Goal: Complete application form

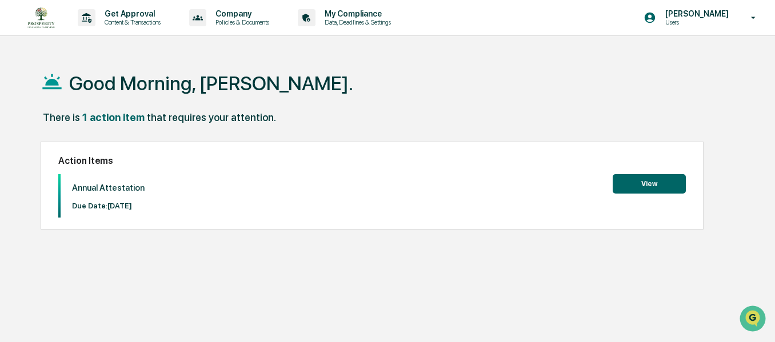
click at [666, 185] on button "View" at bounding box center [649, 183] width 73 height 19
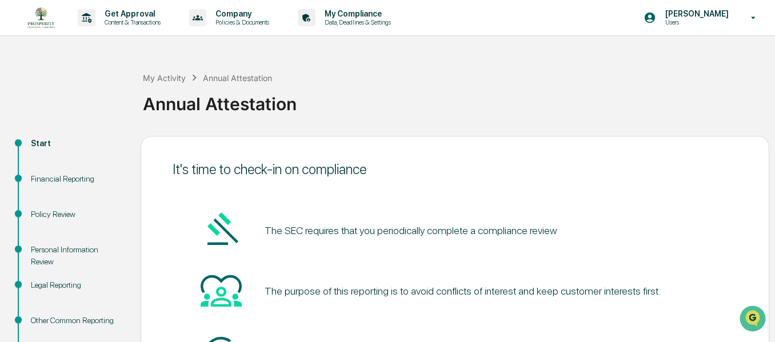
click at [664, 294] on div "The purpose of this reporting is to avoid conflicts of interest and keep custom…" at bounding box center [455, 291] width 565 height 43
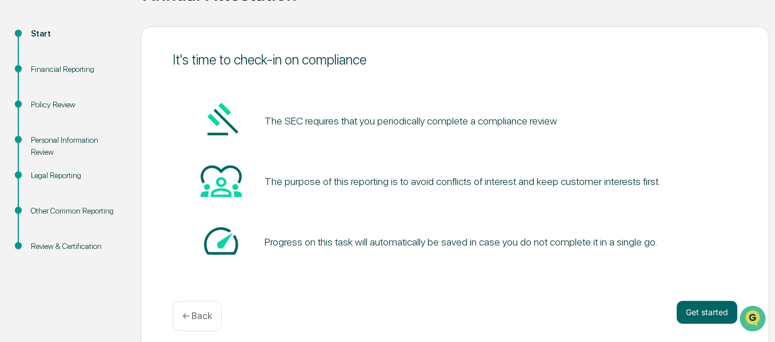
scroll to position [118, 0]
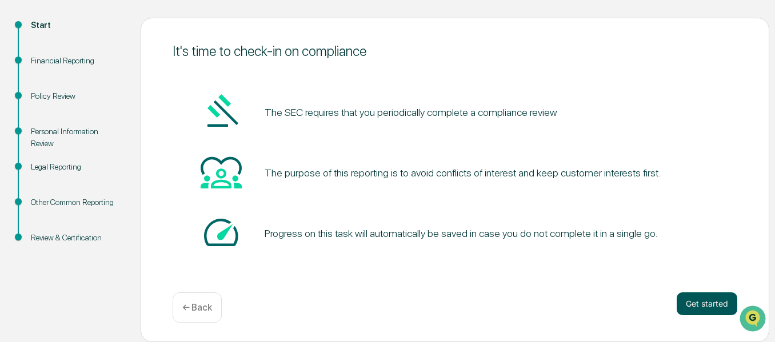
click at [711, 307] on button "Get started" at bounding box center [707, 304] width 61 height 23
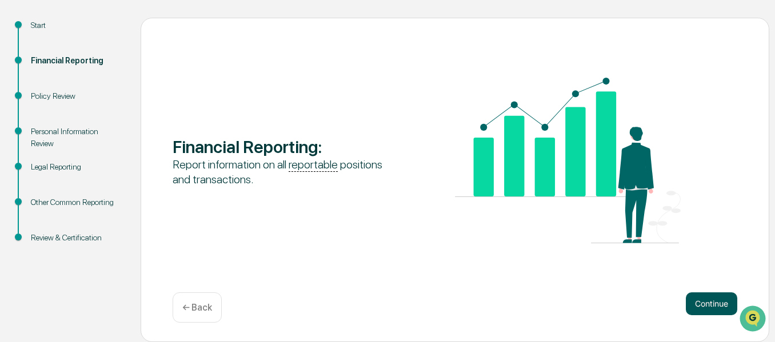
click at [709, 308] on button "Continue" at bounding box center [711, 304] width 51 height 23
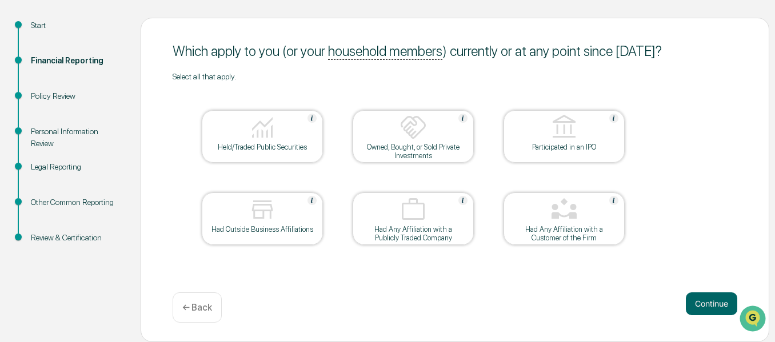
click at [265, 141] on img at bounding box center [262, 127] width 27 height 27
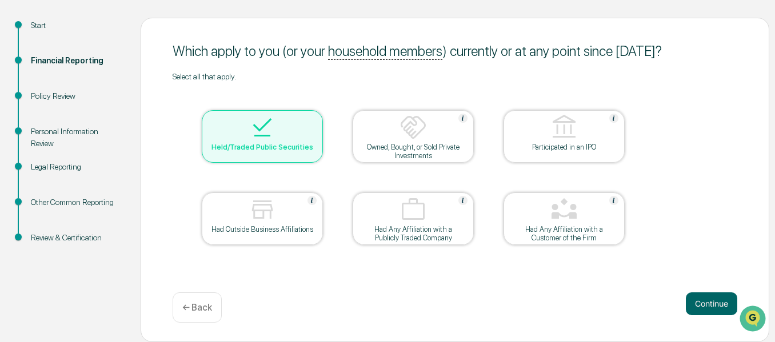
click at [274, 225] on div "Had Outside Business Affiliations" at bounding box center [262, 229] width 103 height 9
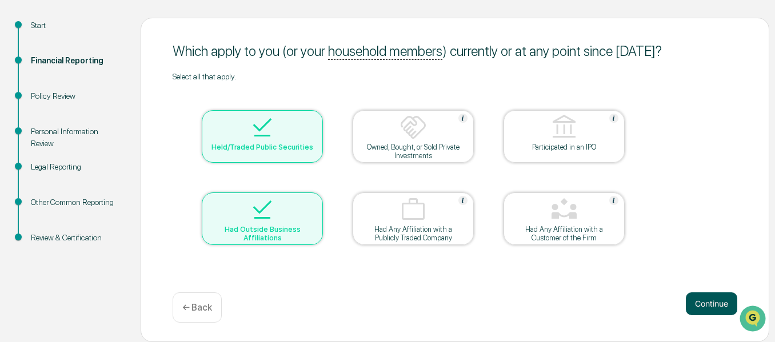
click at [713, 309] on button "Continue" at bounding box center [711, 304] width 51 height 23
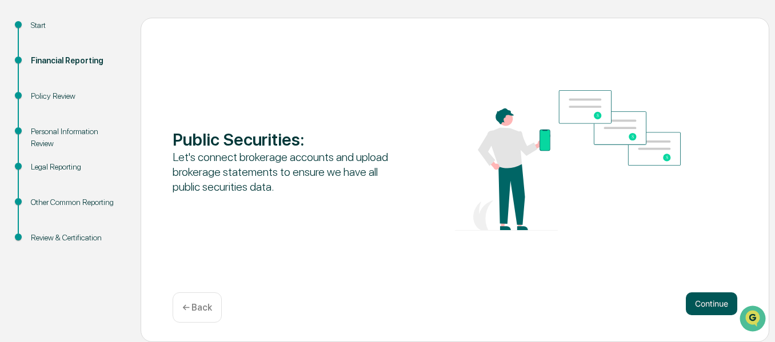
click at [718, 312] on button "Continue" at bounding box center [711, 304] width 51 height 23
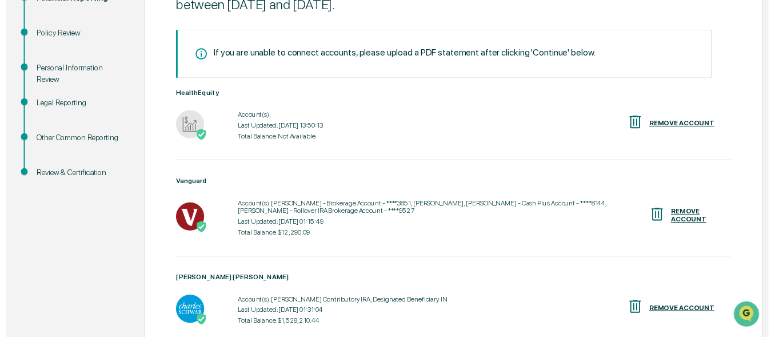
scroll to position [285, 0]
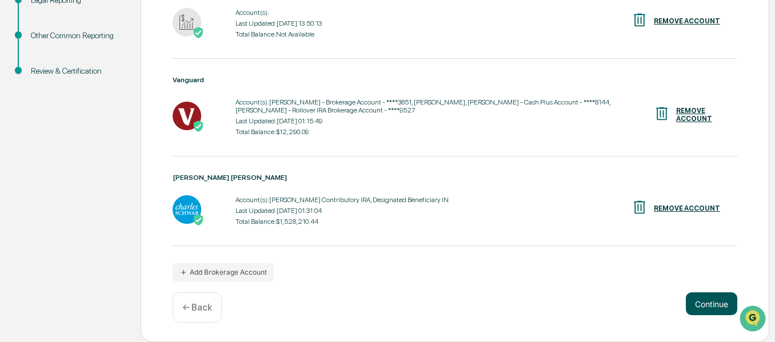
click at [716, 310] on button "Continue" at bounding box center [711, 304] width 51 height 23
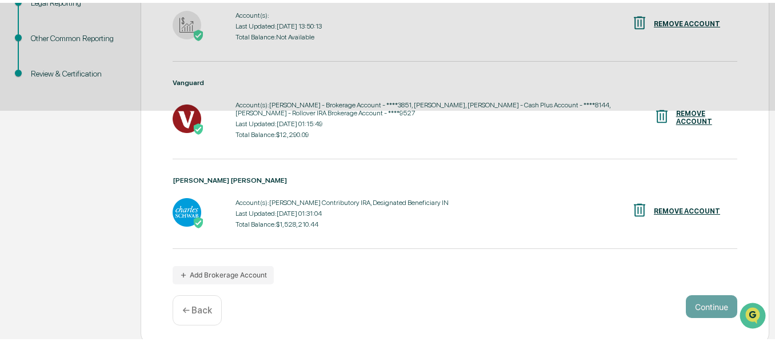
scroll to position [118, 0]
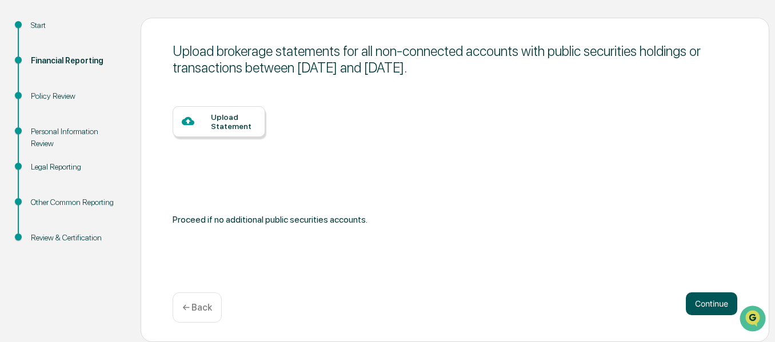
click at [717, 306] on button "Continue" at bounding box center [711, 304] width 51 height 23
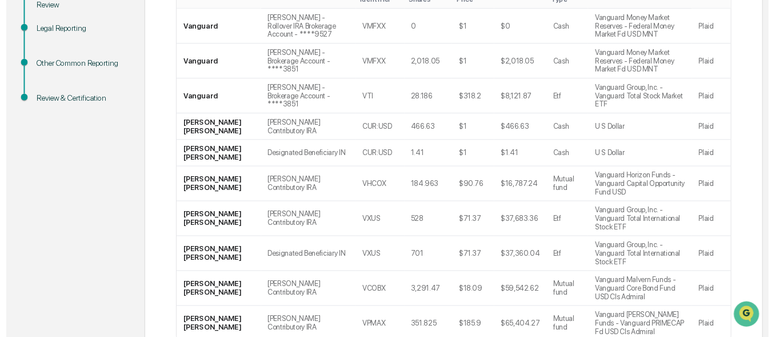
scroll to position [334, 0]
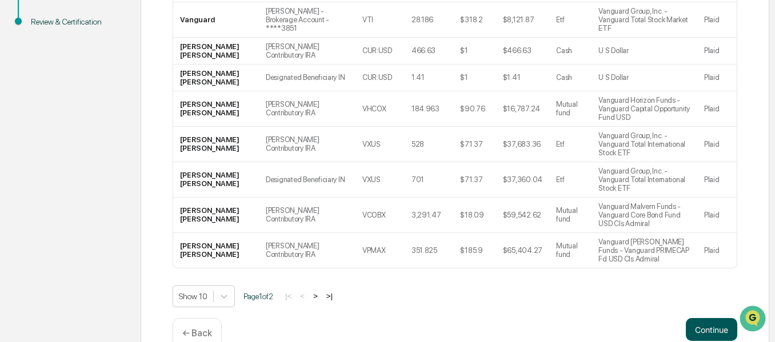
click at [715, 318] on button "Continue" at bounding box center [711, 329] width 51 height 23
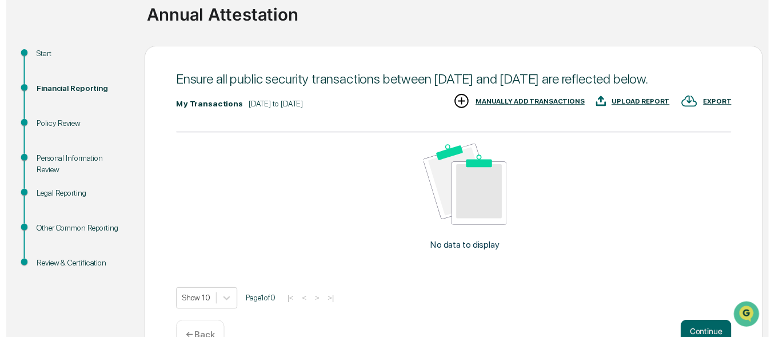
scroll to position [138, 0]
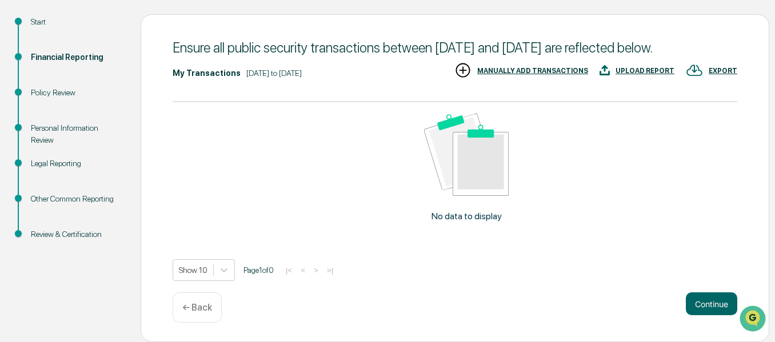
click at [200, 315] on div "← Back" at bounding box center [197, 308] width 49 height 30
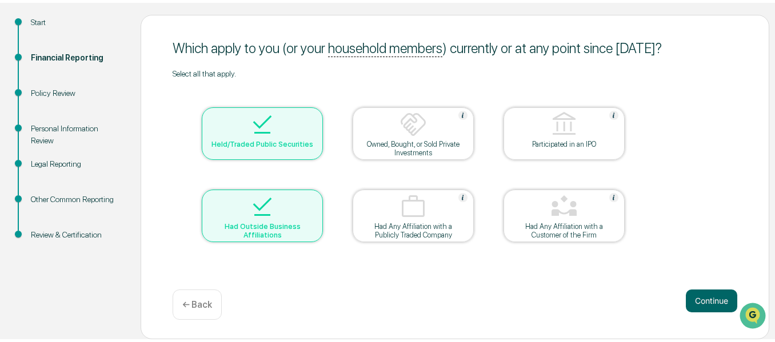
scroll to position [118, 0]
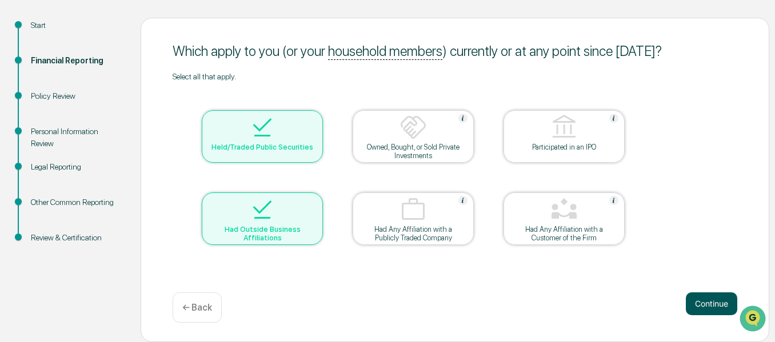
click at [715, 302] on button "Continue" at bounding box center [711, 304] width 51 height 23
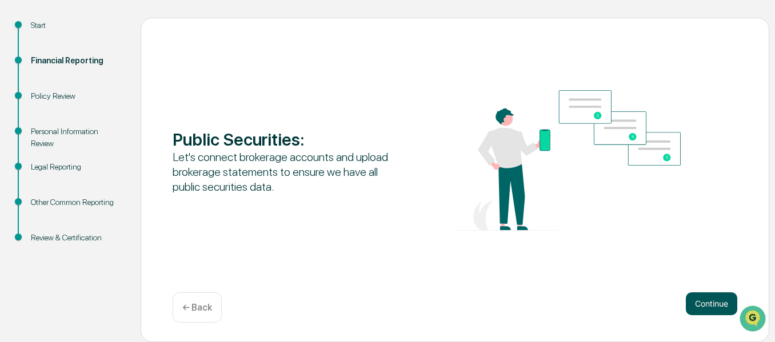
click at [712, 306] on button "Continue" at bounding box center [711, 304] width 51 height 23
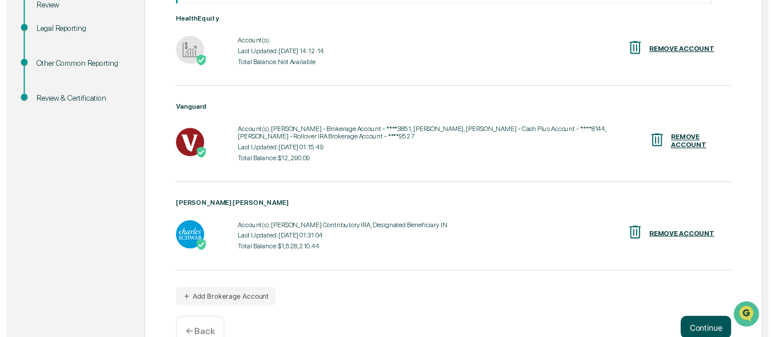
scroll to position [285, 0]
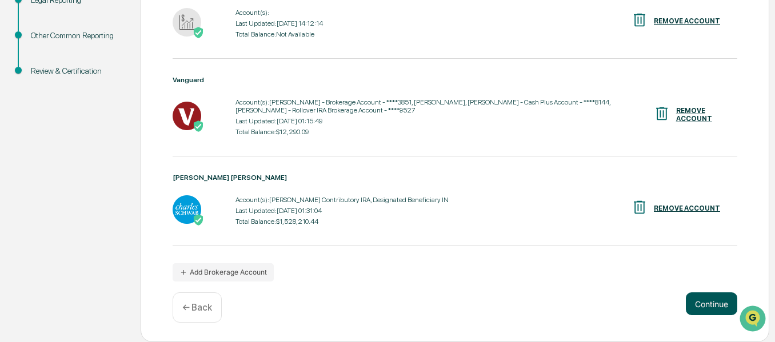
click at [707, 307] on button "Continue" at bounding box center [711, 304] width 51 height 23
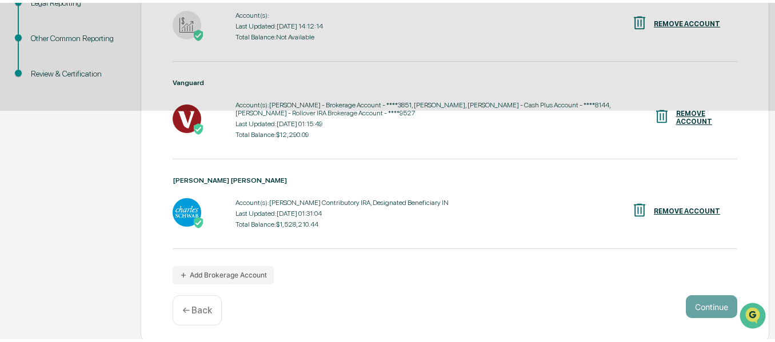
scroll to position [118, 0]
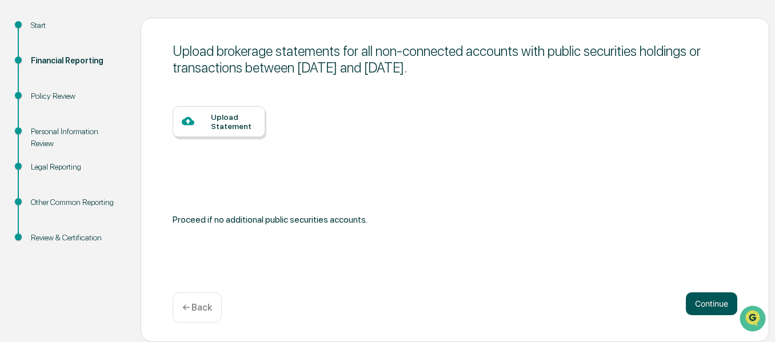
click at [713, 308] on button "Continue" at bounding box center [711, 304] width 51 height 23
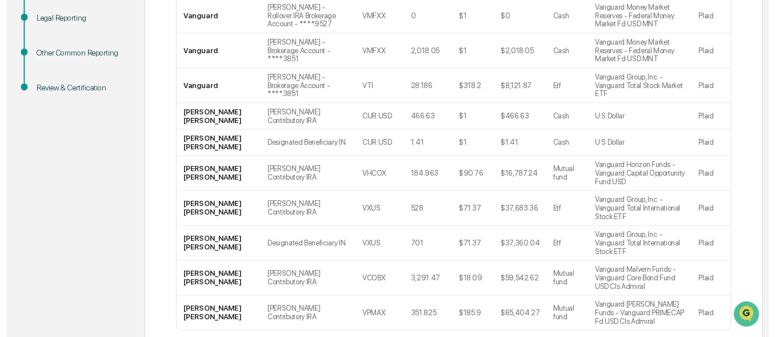
scroll to position [334, 0]
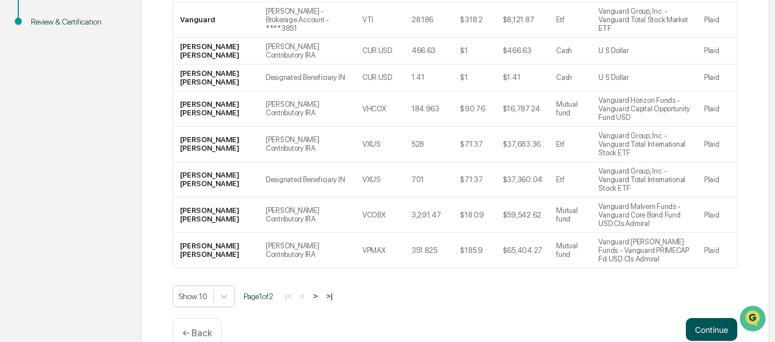
click at [713, 318] on button "Continue" at bounding box center [711, 329] width 51 height 23
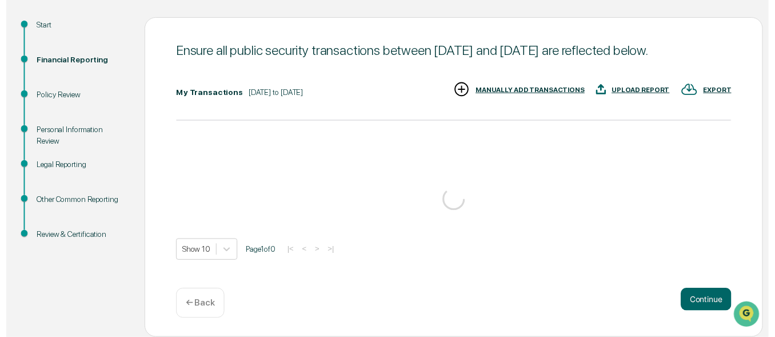
scroll to position [138, 0]
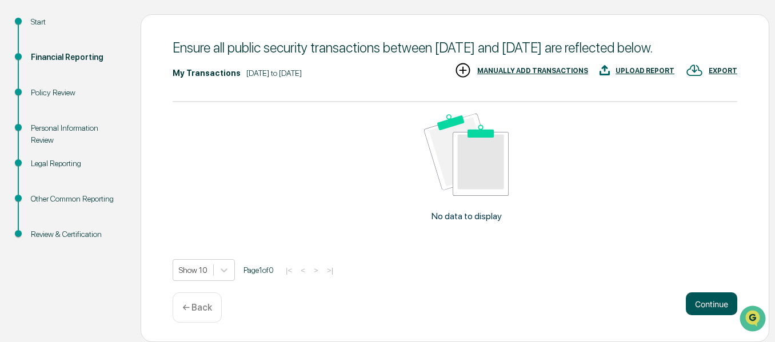
click at [707, 296] on button "Continue" at bounding box center [711, 304] width 51 height 23
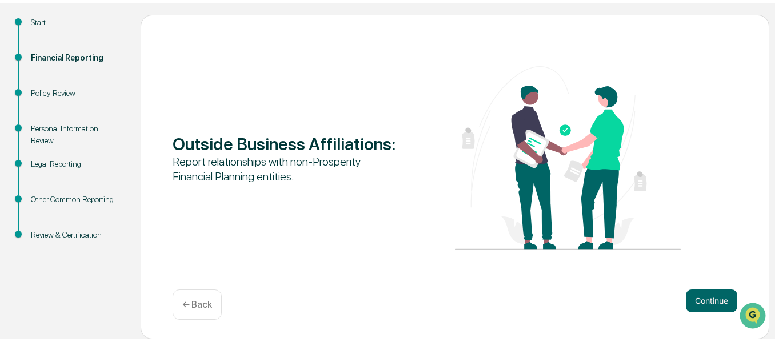
scroll to position [118, 0]
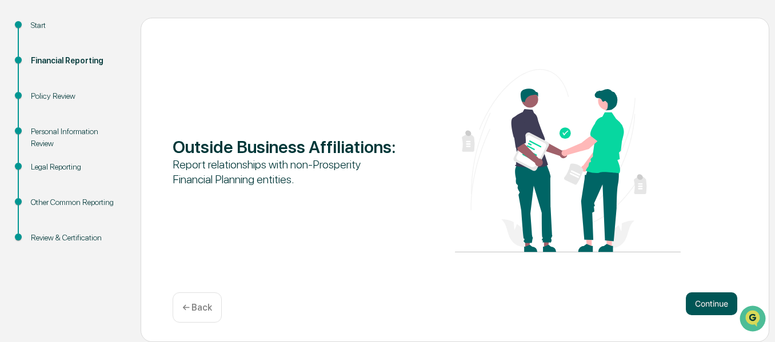
click at [703, 307] on button "Continue" at bounding box center [711, 304] width 51 height 23
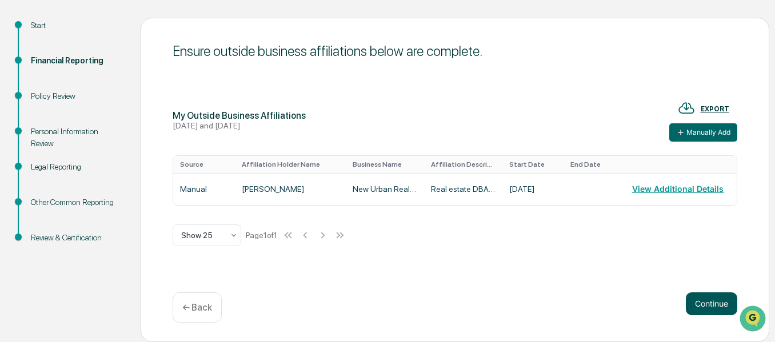
click at [714, 310] on button "Continue" at bounding box center [711, 304] width 51 height 23
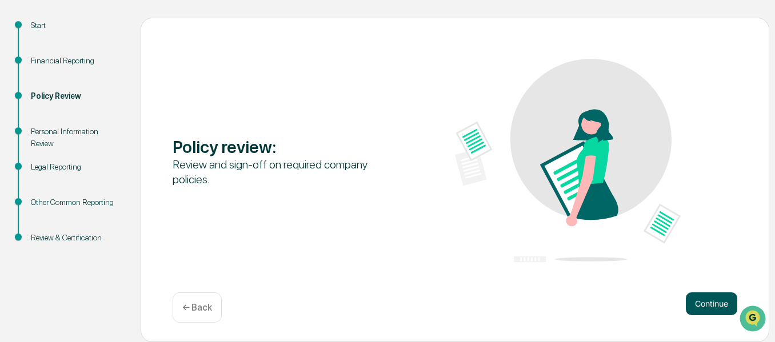
click at [715, 305] on button "Continue" at bounding box center [711, 304] width 51 height 23
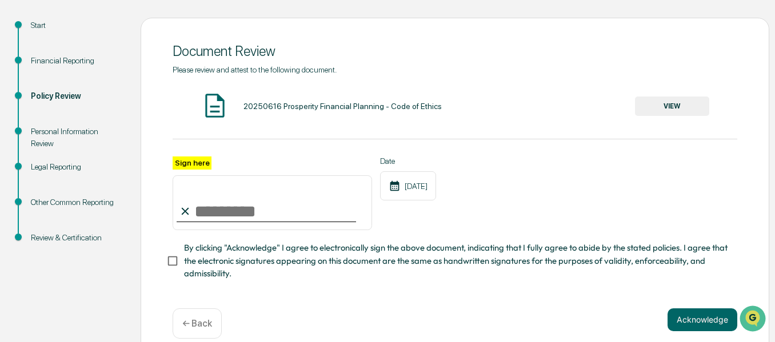
click at [685, 106] on button "VIEW" at bounding box center [672, 106] width 74 height 19
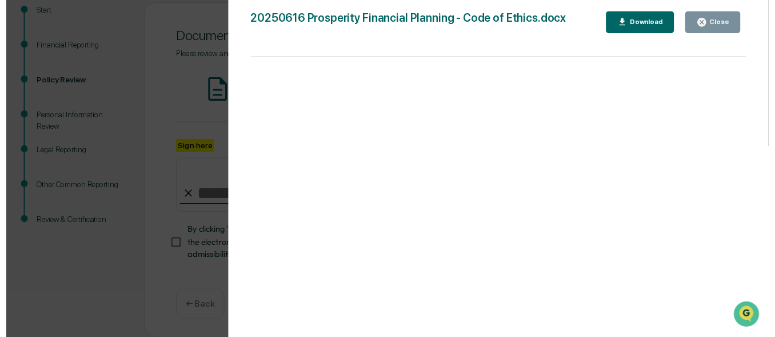
scroll to position [138, 0]
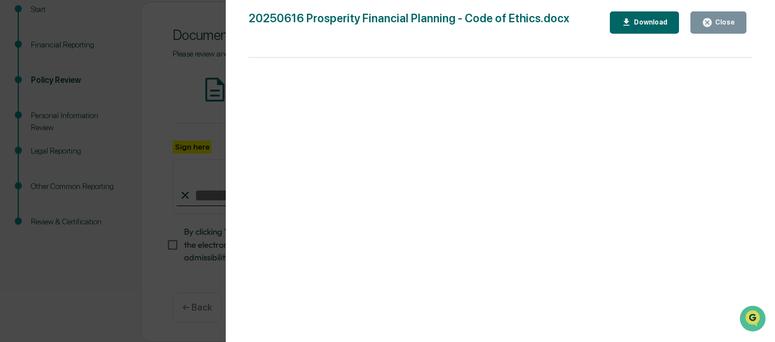
click at [723, 46] on div "20250616 Prosperity Financial Planning - Code of Ethics.docx Close Download Pag…" at bounding box center [500, 182] width 503 height 342
click at [719, 22] on div "Close" at bounding box center [724, 22] width 22 height 8
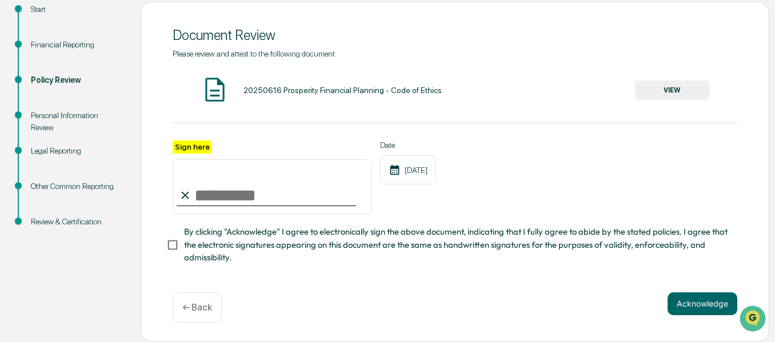
click at [235, 199] on input "Sign here" at bounding box center [272, 186] width 199 height 55
click at [292, 196] on input "**********" at bounding box center [272, 186] width 199 height 55
click at [178, 198] on input "**********" at bounding box center [272, 186] width 199 height 55
type input "*"
click at [243, 187] on input "Sign here" at bounding box center [272, 186] width 199 height 55
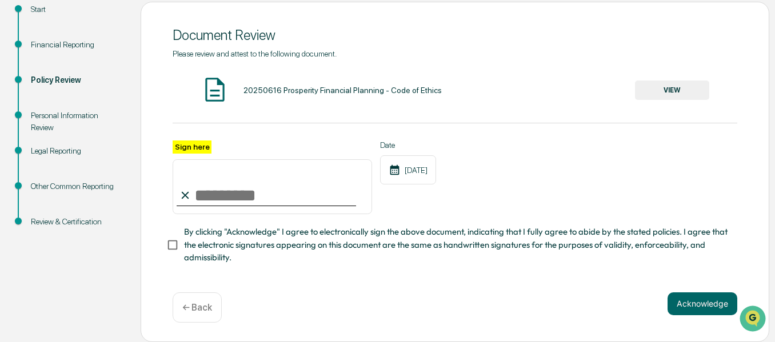
type input "**********"
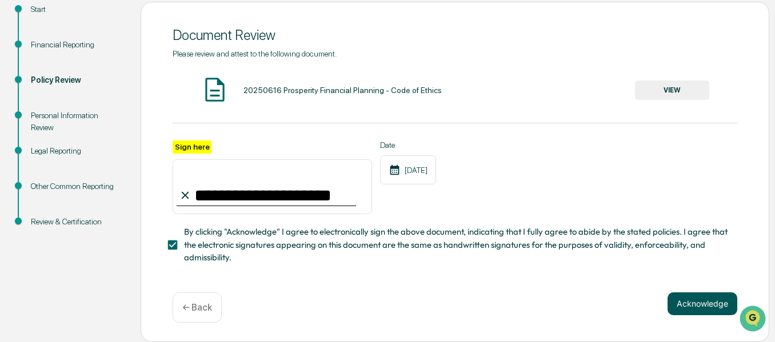
click at [713, 310] on button "Acknowledge" at bounding box center [702, 304] width 70 height 23
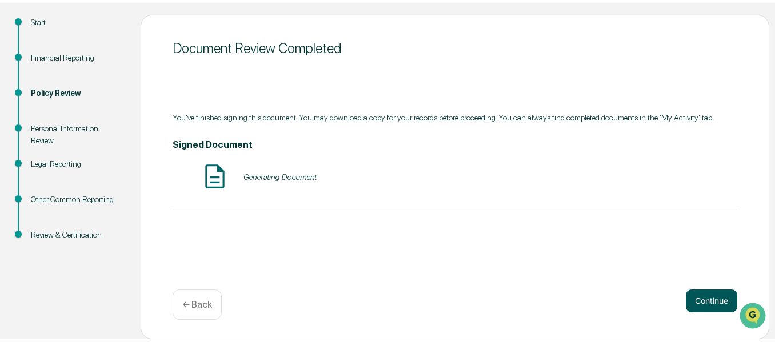
scroll to position [118, 0]
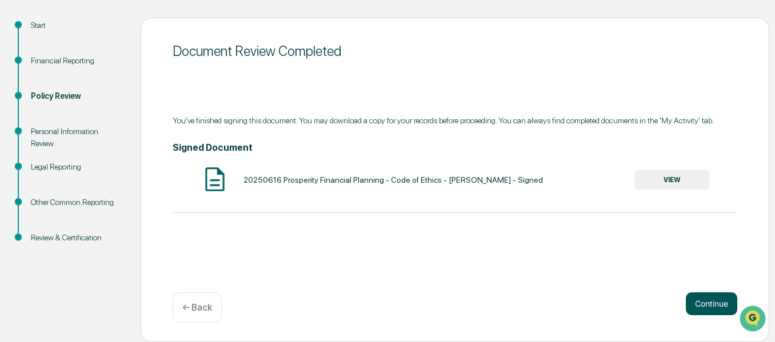
click at [714, 307] on button "Continue" at bounding box center [711, 304] width 51 height 23
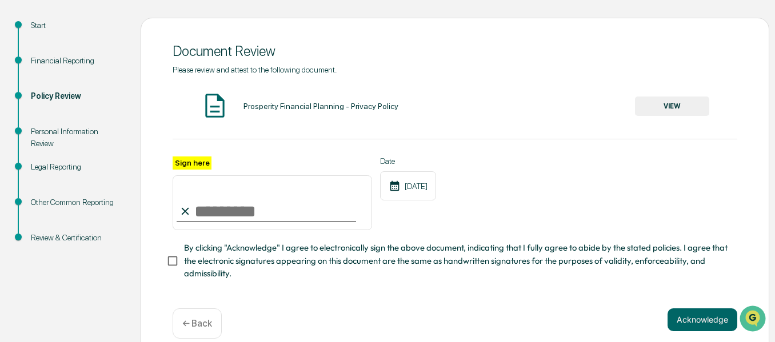
click at [685, 107] on button "VIEW" at bounding box center [672, 106] width 74 height 19
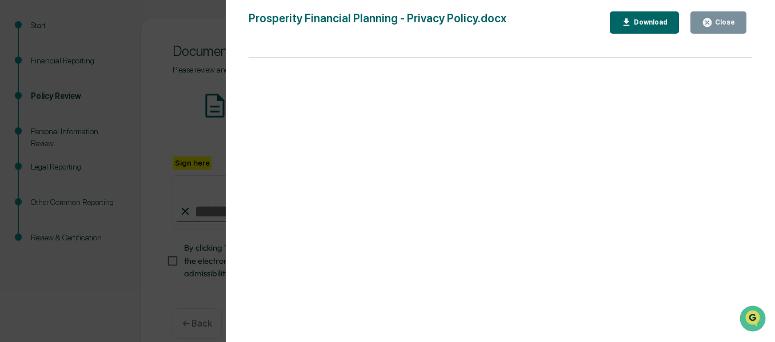
click at [721, 22] on div "Close" at bounding box center [724, 22] width 22 height 8
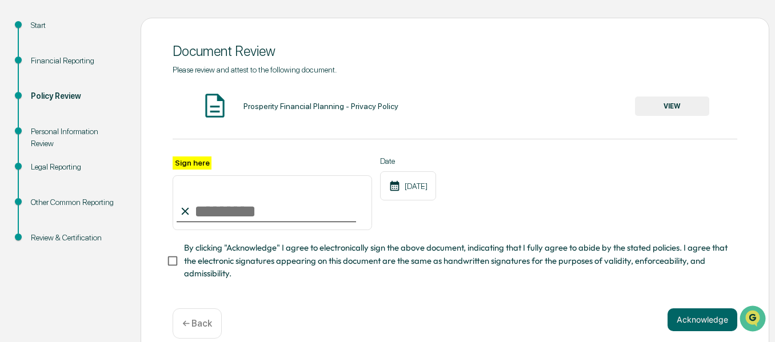
click at [215, 213] on input "Sign here" at bounding box center [272, 202] width 199 height 55
click at [213, 221] on input "Sign here" at bounding box center [272, 202] width 199 height 55
type input "**********"
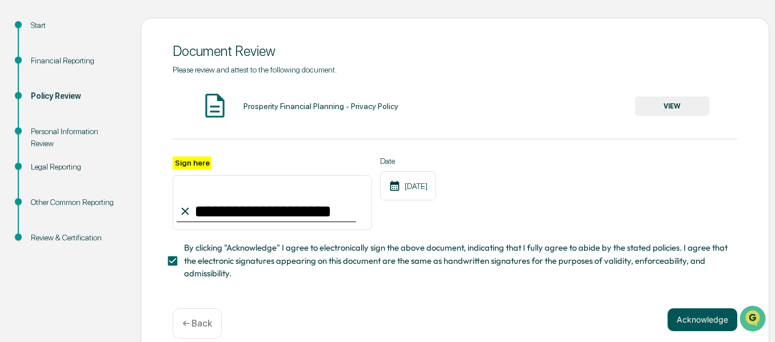
click at [697, 331] on button "Acknowledge" at bounding box center [702, 320] width 70 height 23
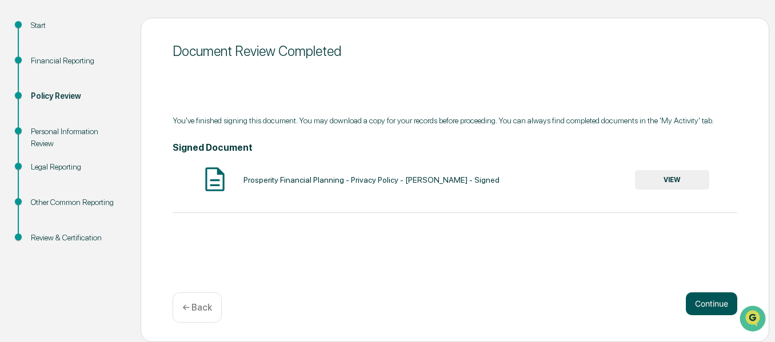
click at [711, 306] on button "Continue" at bounding box center [711, 304] width 51 height 23
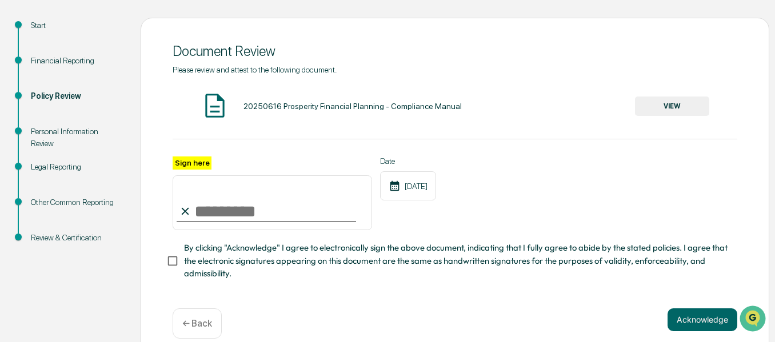
click at [677, 111] on button "VIEW" at bounding box center [672, 106] width 74 height 19
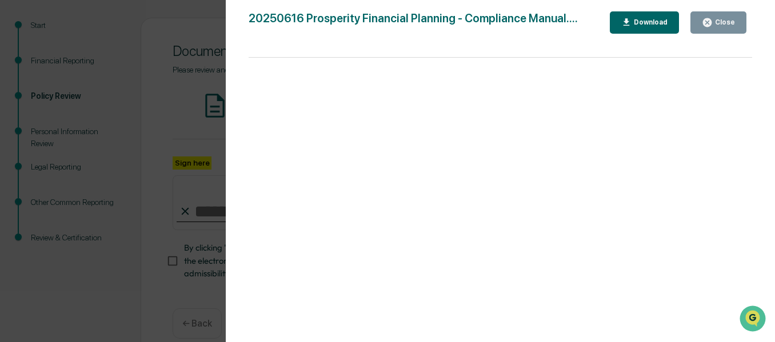
click at [722, 19] on div "Close" at bounding box center [724, 22] width 22 height 8
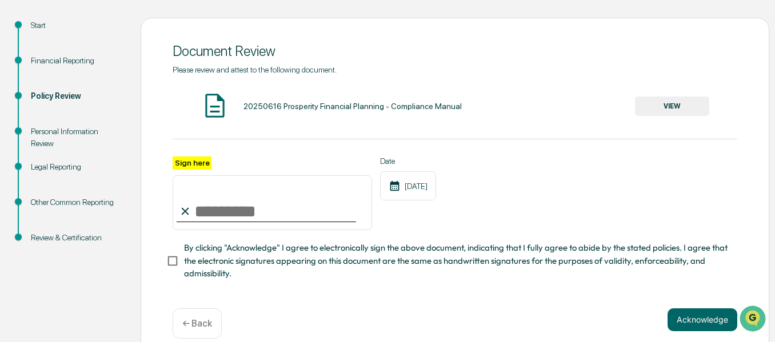
click at [262, 214] on input "Sign here" at bounding box center [272, 202] width 199 height 55
type input "**********"
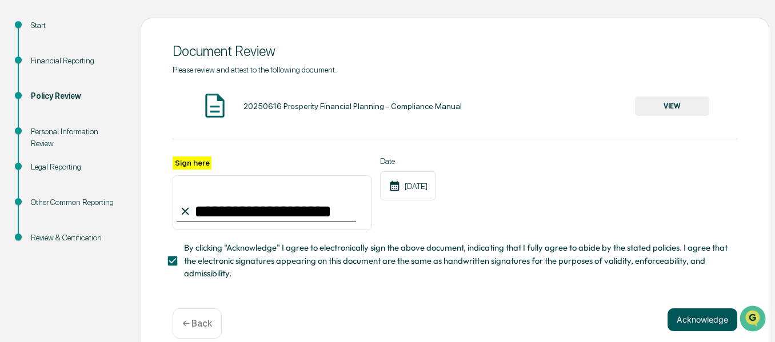
click at [709, 324] on button "Acknowledge" at bounding box center [702, 320] width 70 height 23
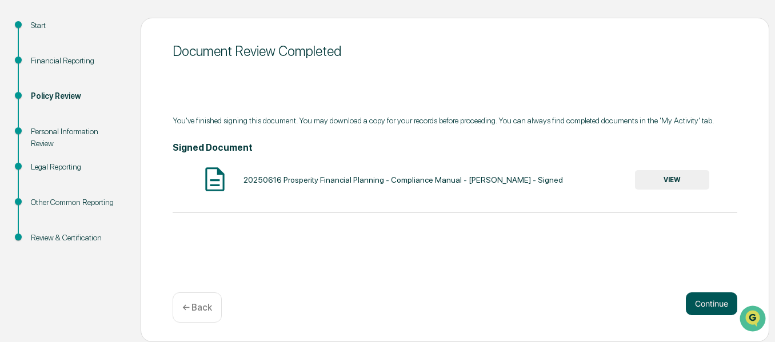
click at [716, 306] on button "Continue" at bounding box center [711, 304] width 51 height 23
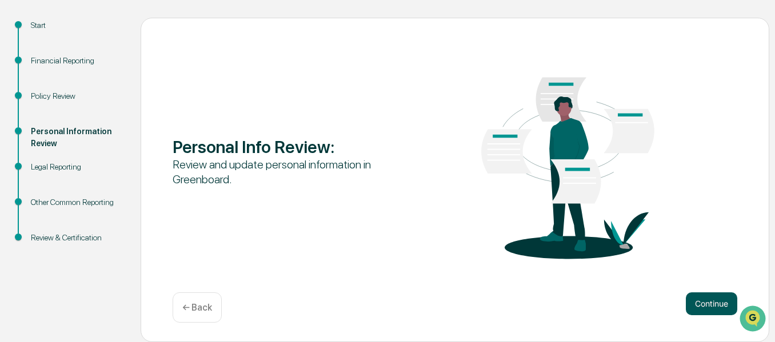
click at [715, 308] on button "Continue" at bounding box center [711, 304] width 51 height 23
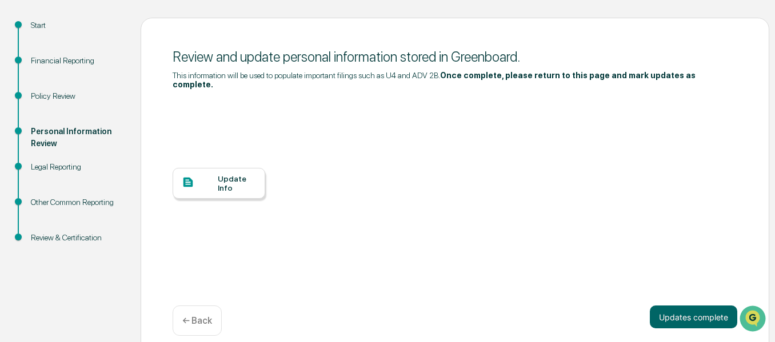
click at [222, 174] on div "Update Info" at bounding box center [237, 183] width 38 height 18
click at [687, 315] on button "Updates complete" at bounding box center [693, 317] width 87 height 23
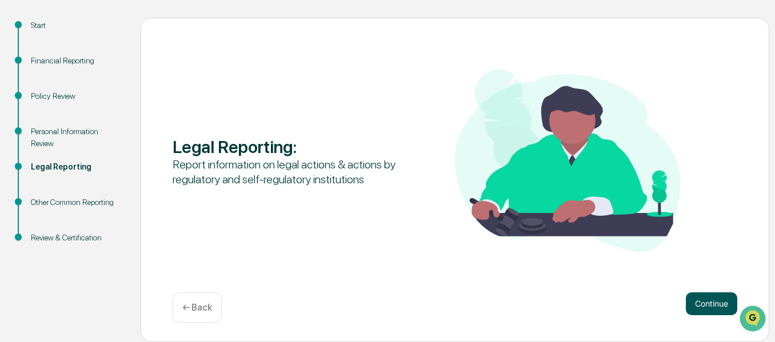
click at [711, 306] on button "Continue" at bounding box center [711, 304] width 51 height 23
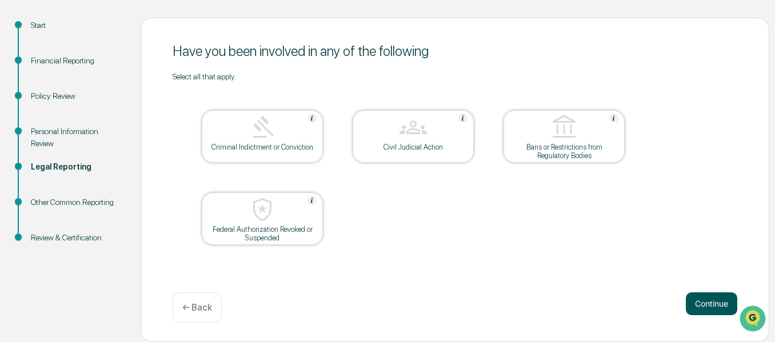
click at [709, 311] on button "Continue" at bounding box center [711, 304] width 51 height 23
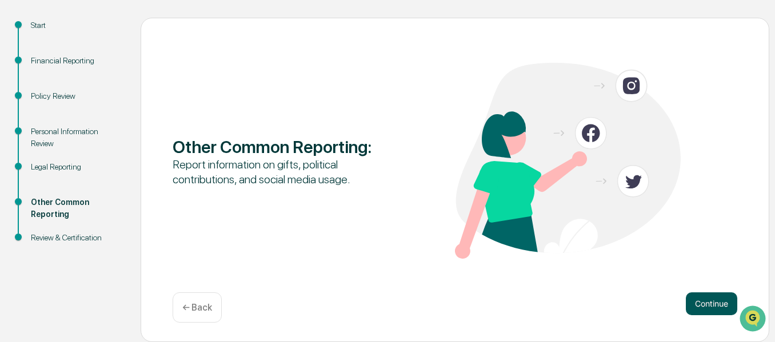
click at [712, 306] on button "Continue" at bounding box center [711, 304] width 51 height 23
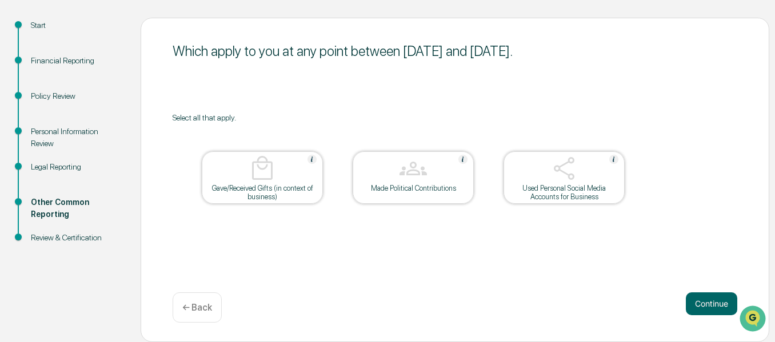
click at [614, 177] on div at bounding box center [564, 169] width 114 height 29
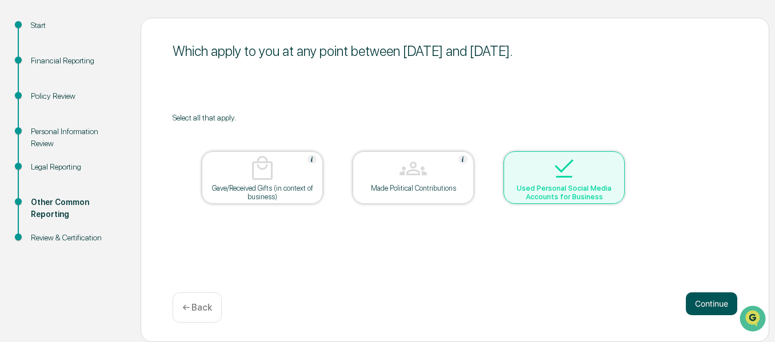
click at [713, 303] on button "Continue" at bounding box center [711, 304] width 51 height 23
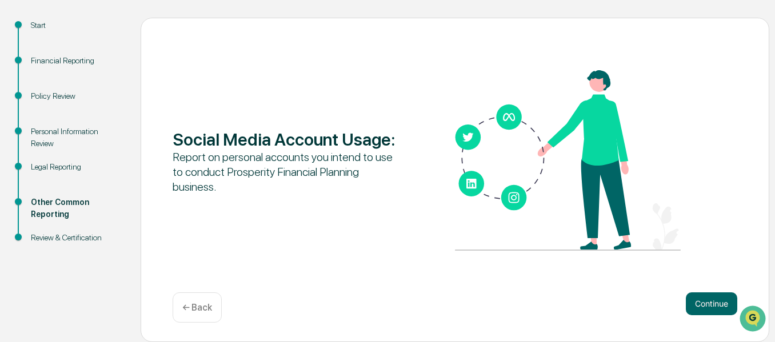
click at [723, 235] on div "Social Media Account Usage : Report on personal accounts you intend to use to c…" at bounding box center [455, 161] width 565 height 183
click at [713, 310] on button "Continue" at bounding box center [711, 304] width 51 height 23
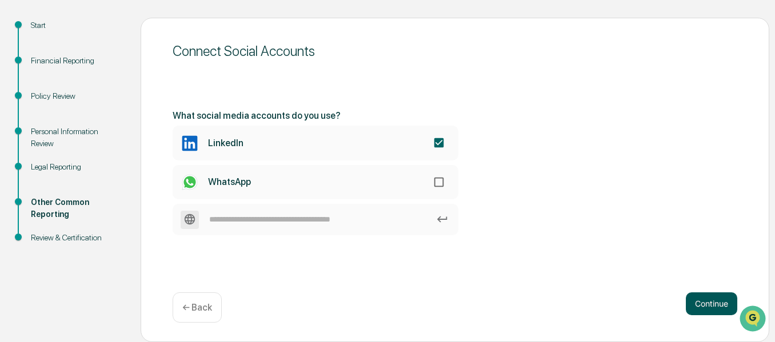
click at [722, 303] on button "Continue" at bounding box center [711, 304] width 51 height 23
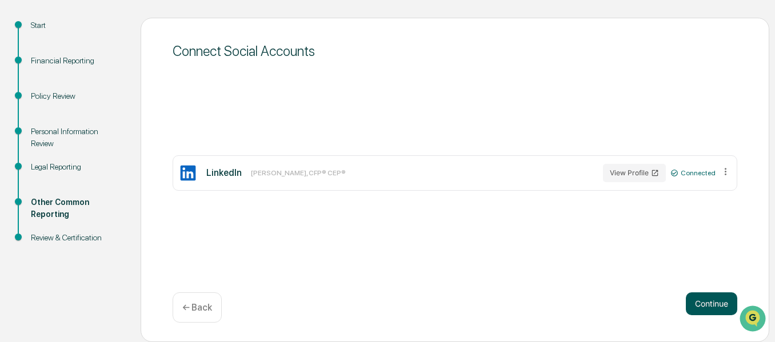
click at [721, 309] on button "Continue" at bounding box center [711, 304] width 51 height 23
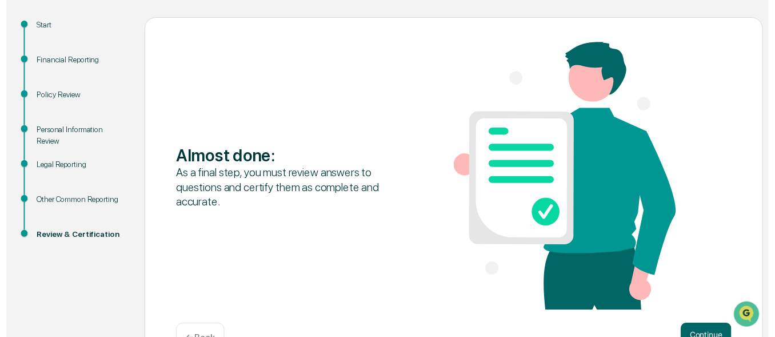
scroll to position [154, 0]
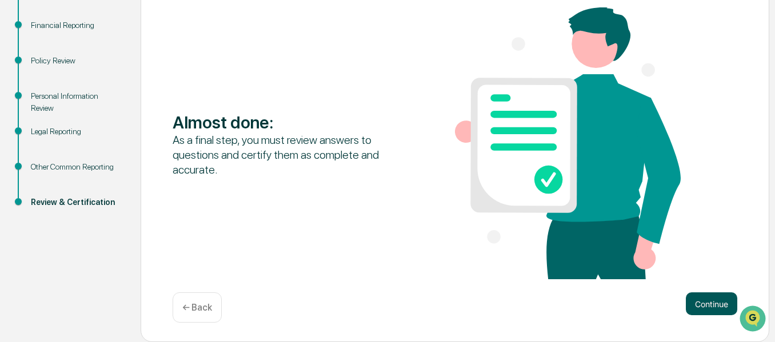
click at [716, 303] on button "Continue" at bounding box center [711, 304] width 51 height 23
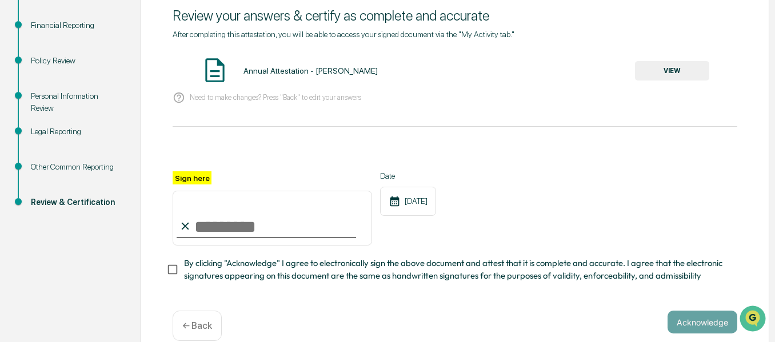
click at [674, 63] on button "VIEW" at bounding box center [672, 70] width 74 height 19
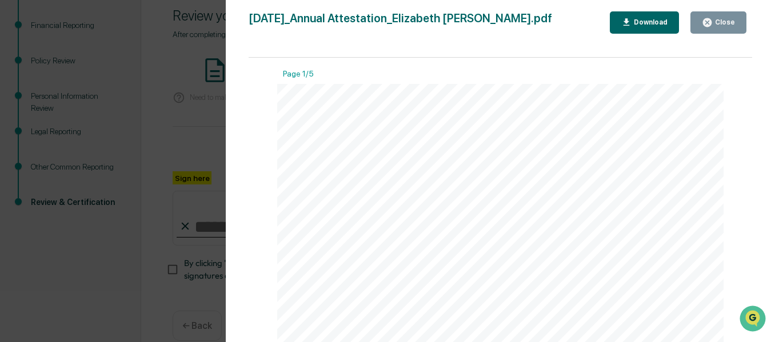
click at [729, 23] on div "Close" at bounding box center [724, 22] width 22 height 8
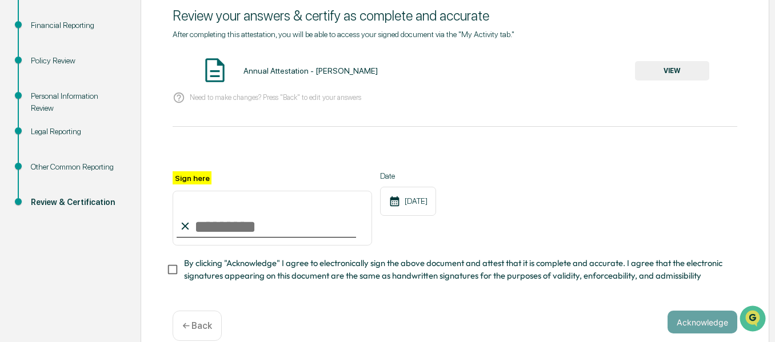
click at [238, 227] on input "Sign here" at bounding box center [272, 218] width 199 height 55
type input "**********"
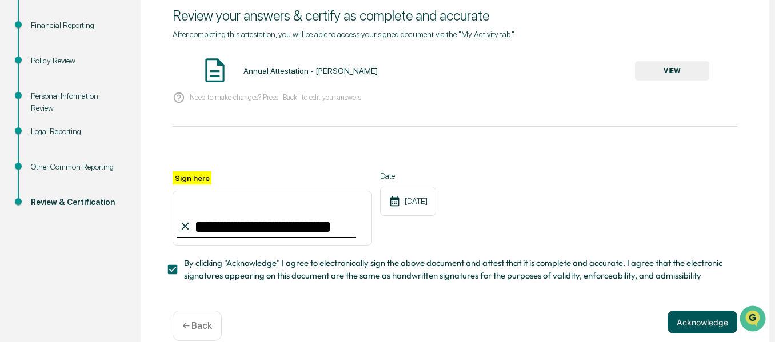
click at [708, 328] on button "Acknowledge" at bounding box center [702, 322] width 70 height 23
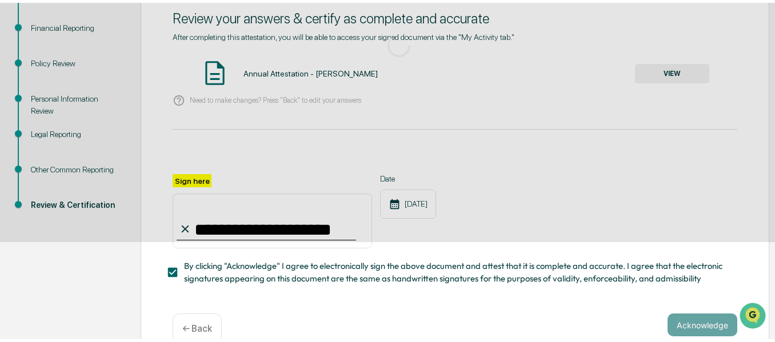
scroll to position [118, 0]
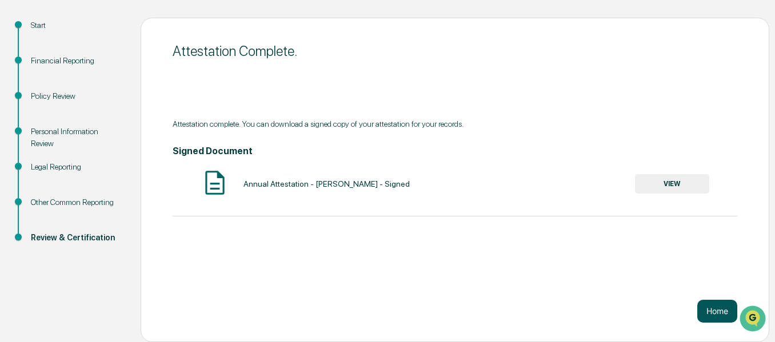
click at [721, 318] on button "Home" at bounding box center [717, 311] width 40 height 23
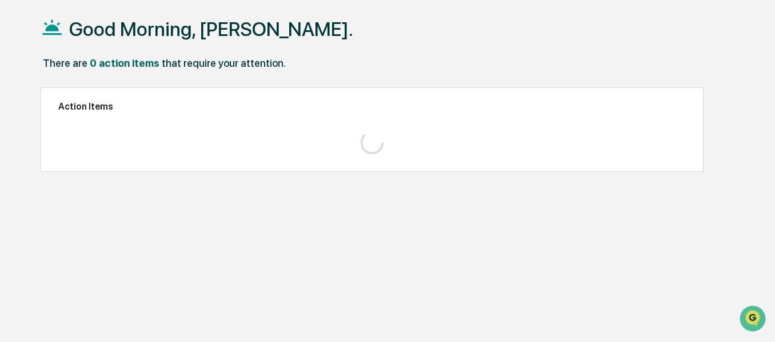
scroll to position [54, 0]
